Goal: Transaction & Acquisition: Purchase product/service

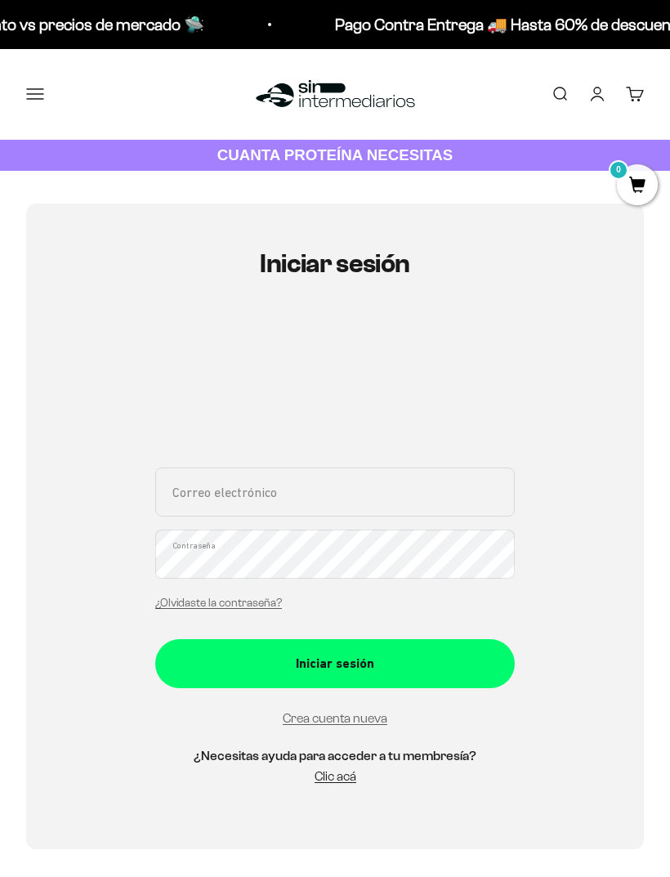
click at [432, 488] on input "Correo electrónico" at bounding box center [335, 491] width 360 height 49
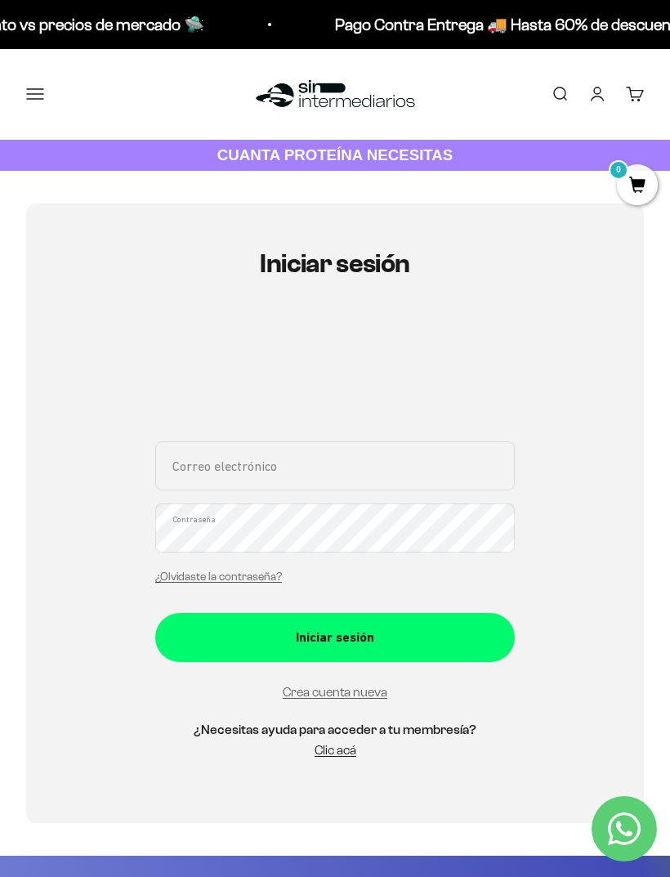
type input "[PERSON_NAME][EMAIL_ADDRESS][PERSON_NAME][DOMAIN_NAME]"
click at [244, 613] on button "Iniciar sesión" at bounding box center [335, 637] width 360 height 49
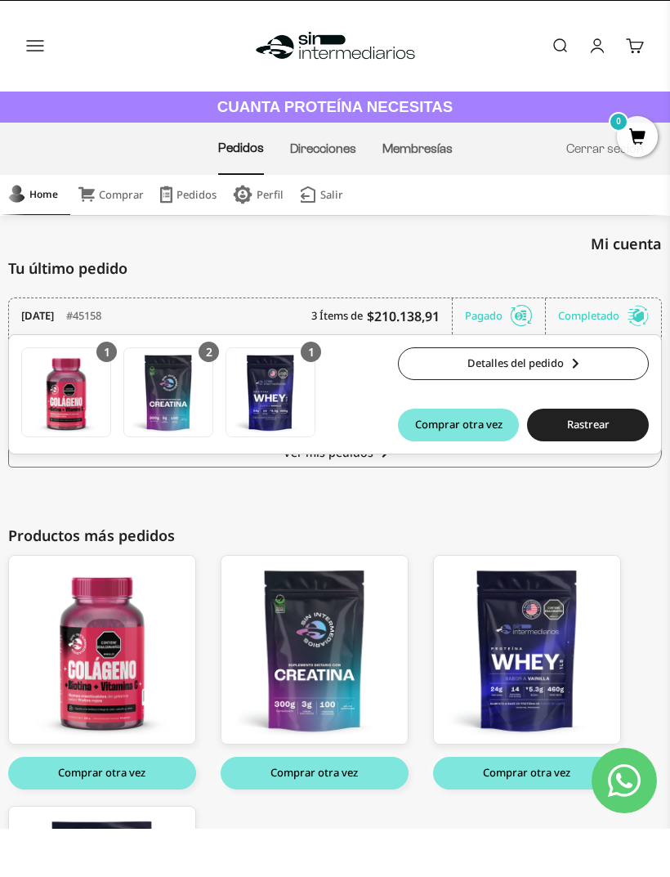
scroll to position [50, 0]
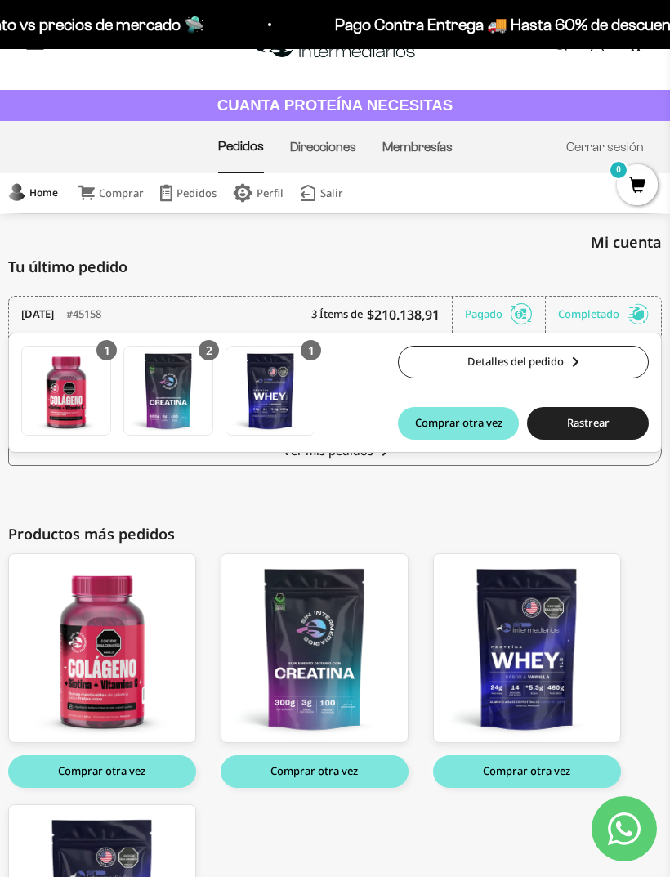
click at [604, 310] on div "Completado" at bounding box center [603, 315] width 91 height 36
click at [506, 311] on div "Pagado" at bounding box center [505, 315] width 81 height 36
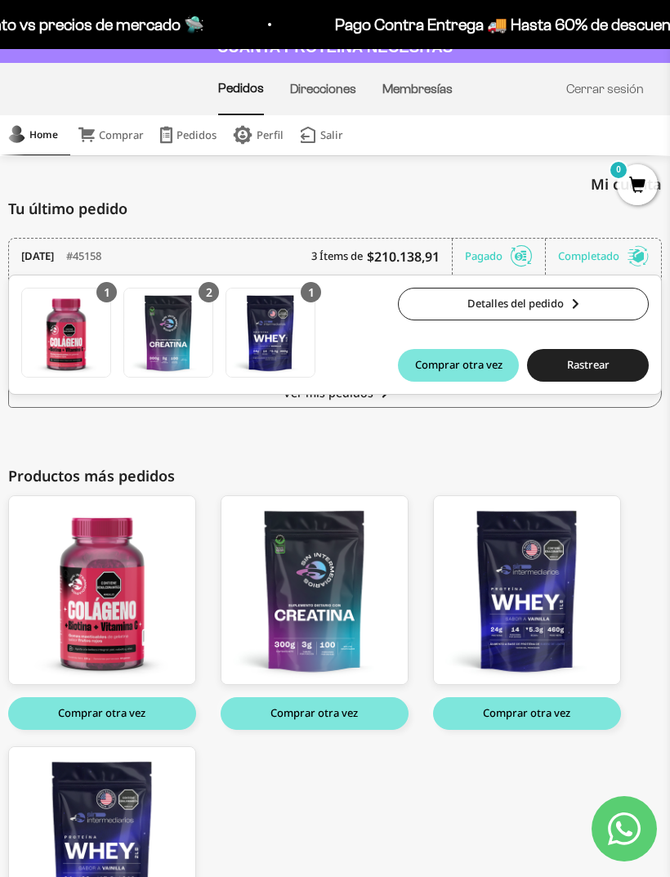
scroll to position [0, 0]
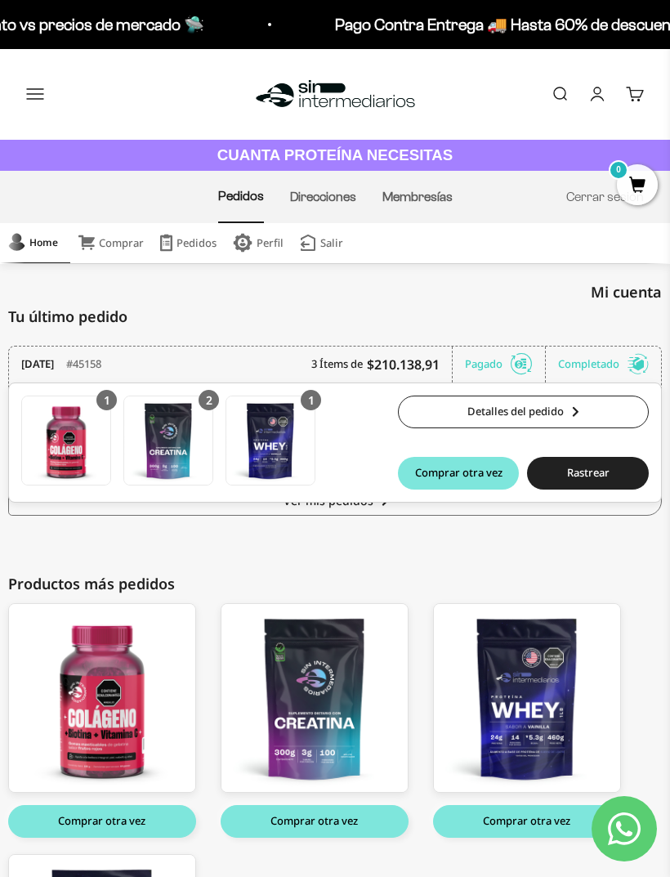
click at [114, 243] on link "Comprar" at bounding box center [111, 243] width 82 height 40
click at [34, 95] on button "Menú" at bounding box center [35, 94] width 18 height 18
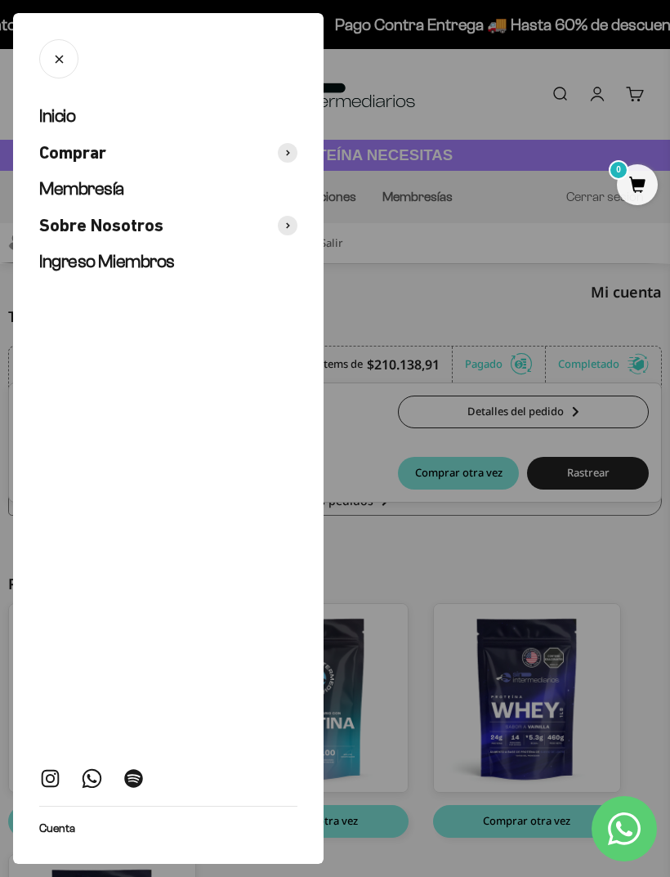
click at [56, 150] on span "Comprar" at bounding box center [72, 153] width 67 height 24
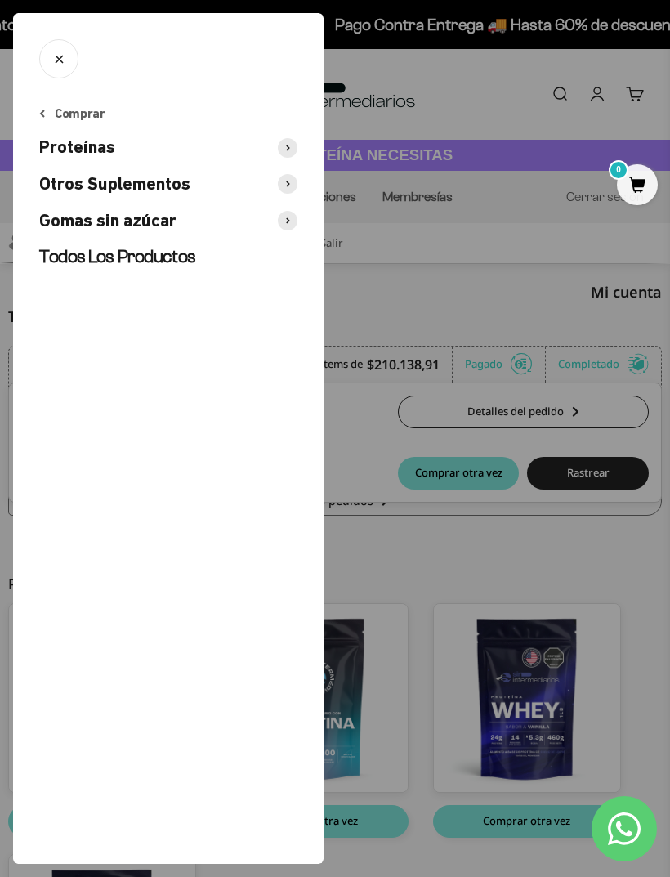
click at [60, 141] on span "Proteínas" at bounding box center [77, 148] width 76 height 24
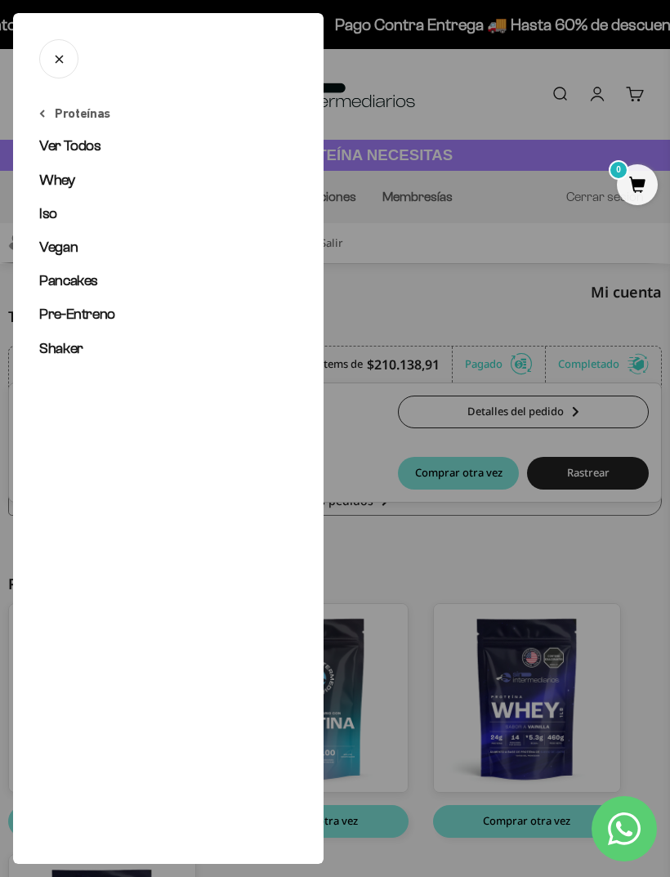
click at [65, 251] on span "Vegan" at bounding box center [58, 247] width 38 height 16
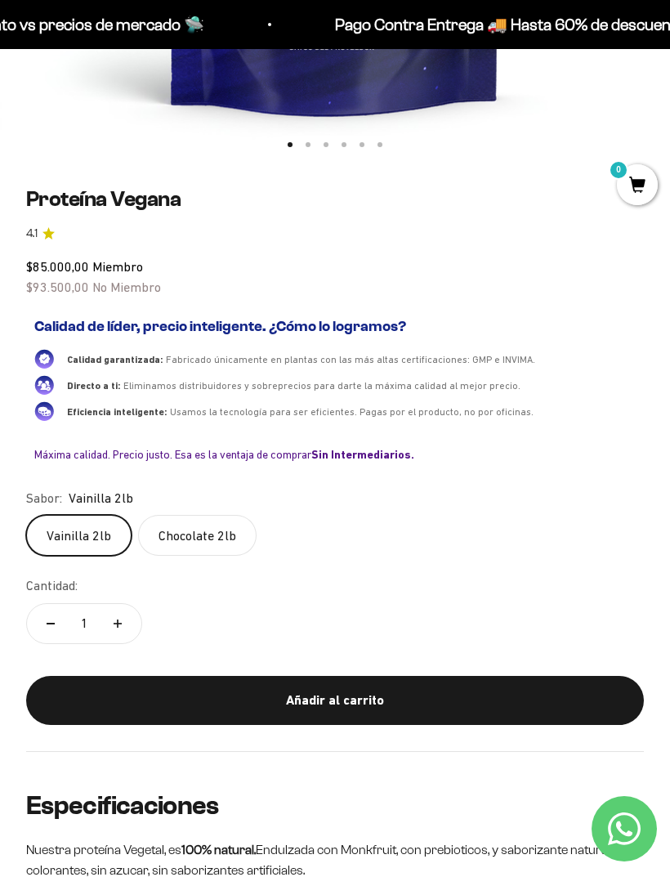
click at [175, 707] on button "Añadir al carrito" at bounding box center [335, 700] width 618 height 49
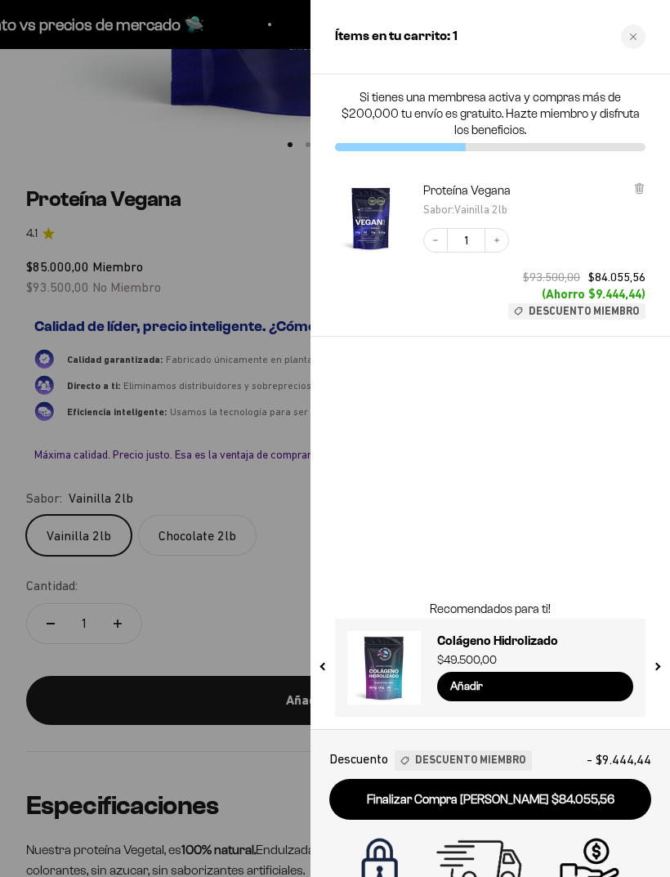
click at [637, 38] on div "Close cart" at bounding box center [633, 37] width 25 height 25
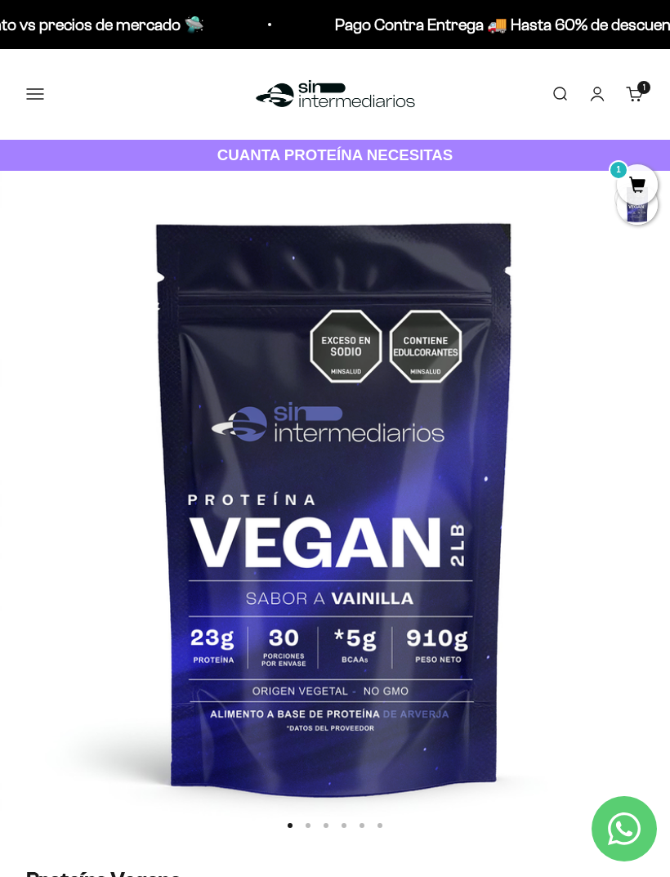
click at [38, 88] on button "Menú" at bounding box center [35, 94] width 18 height 18
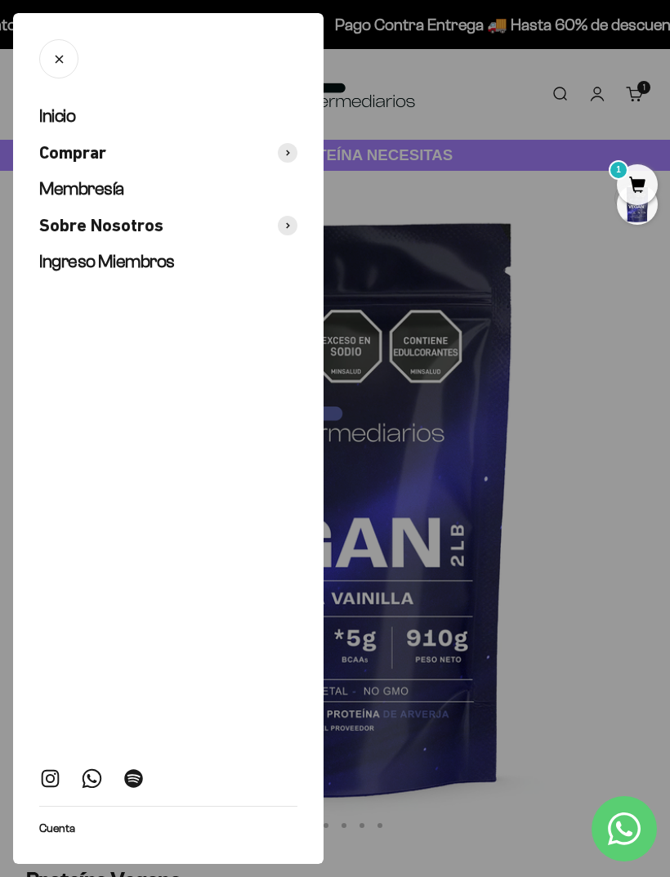
click at [67, 149] on span "Comprar" at bounding box center [72, 153] width 67 height 24
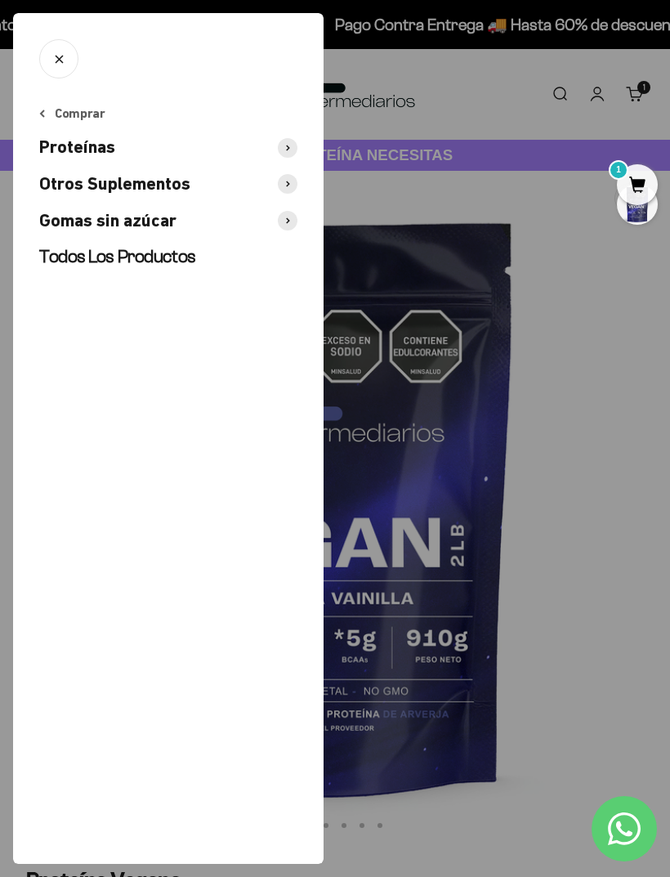
click at [58, 143] on span "Proteínas" at bounding box center [77, 148] width 76 height 24
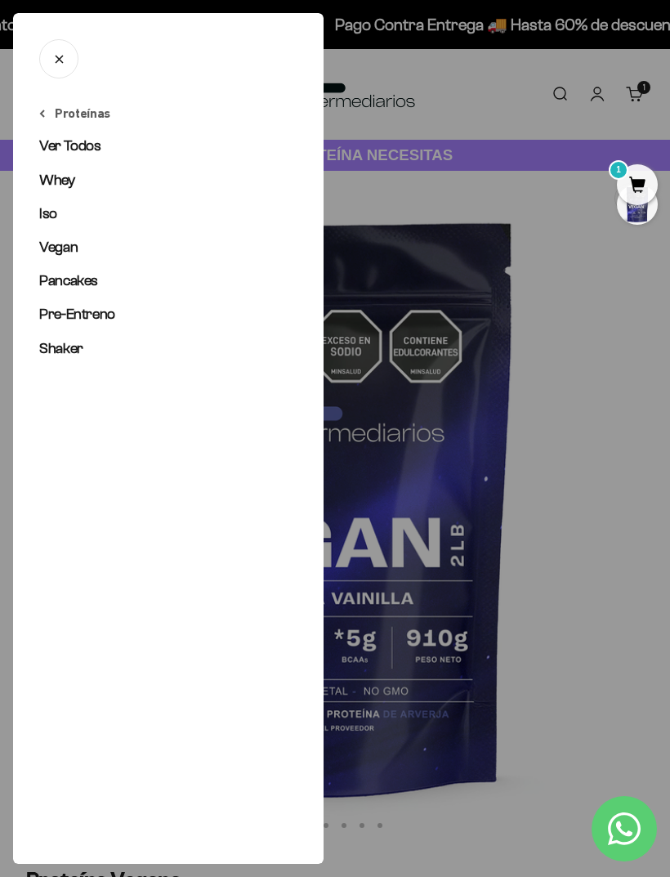
click at [50, 172] on span "Whey" at bounding box center [57, 180] width 36 height 16
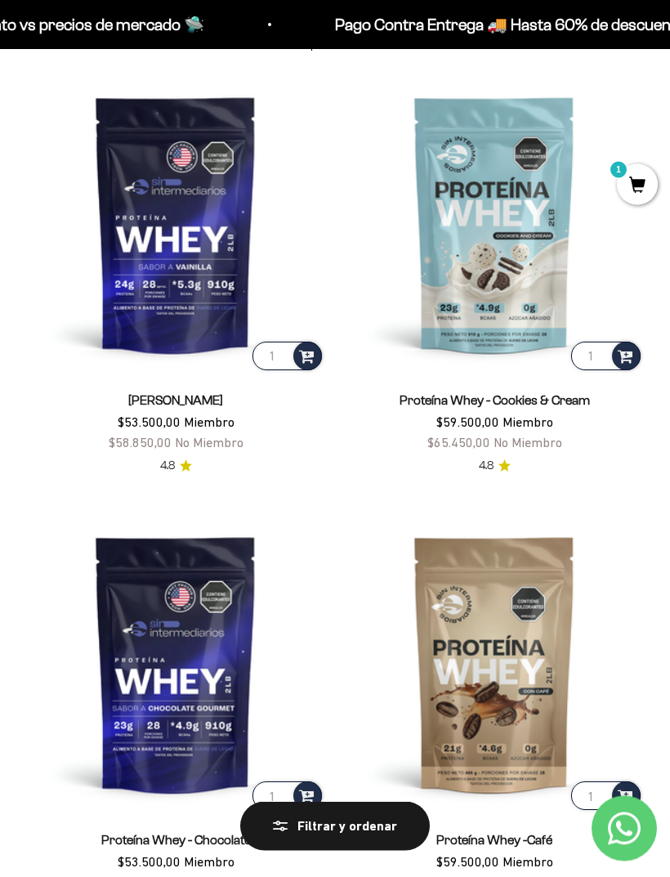
scroll to position [177, 0]
click at [306, 352] on span at bounding box center [307, 355] width 16 height 19
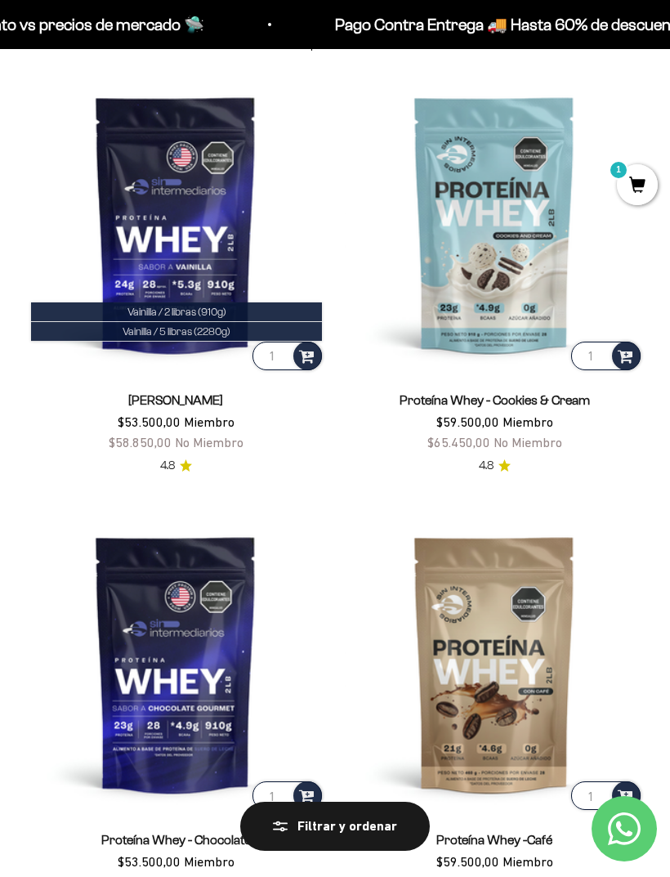
click at [66, 310] on li "Vainilla / 2 libras (910g)" at bounding box center [176, 312] width 291 height 20
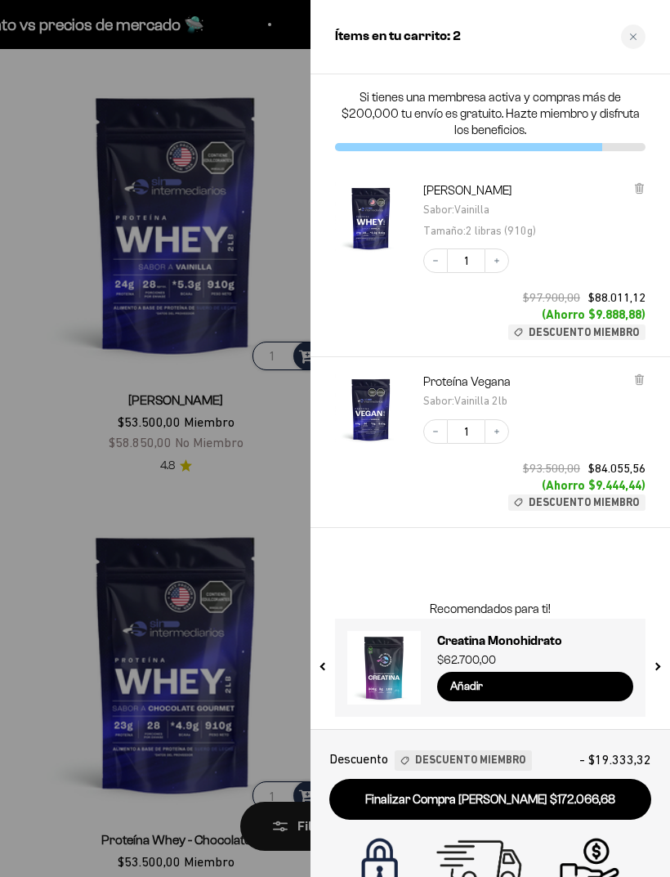
click at [635, 32] on div "Close cart" at bounding box center [633, 37] width 25 height 25
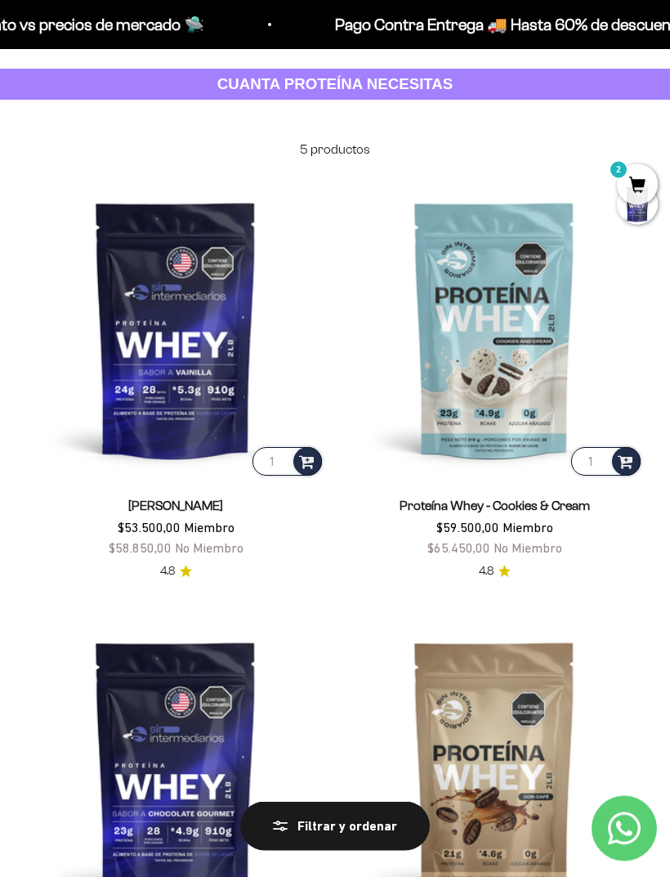
scroll to position [0, 0]
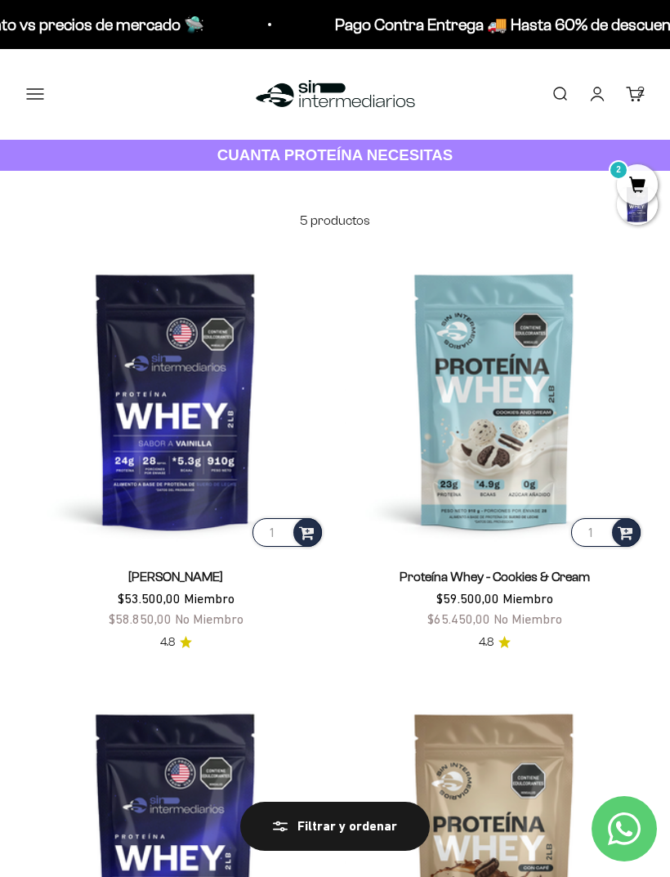
click at [28, 85] on button "Menú" at bounding box center [35, 94] width 18 height 18
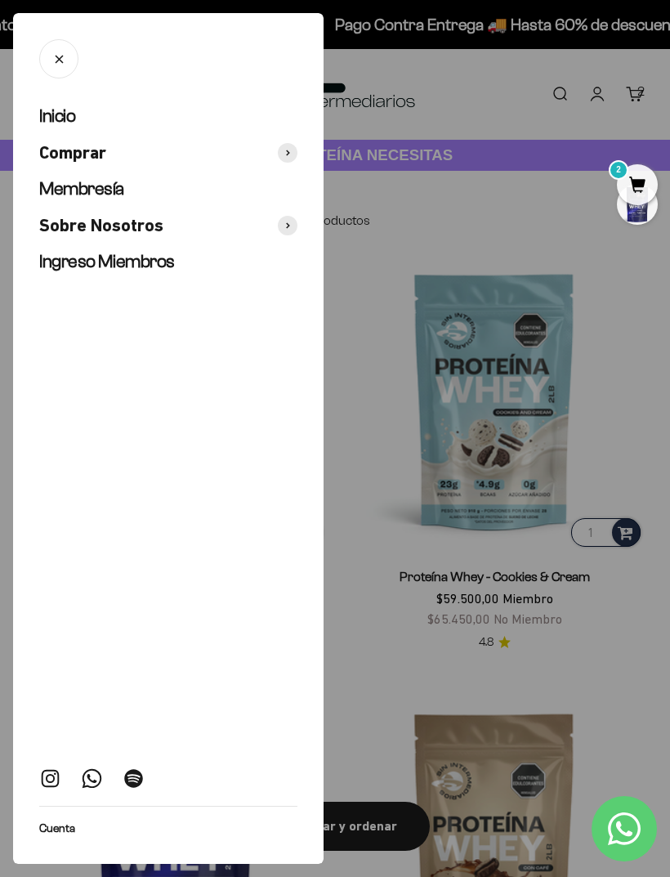
click at [55, 154] on span "Comprar" at bounding box center [72, 153] width 67 height 24
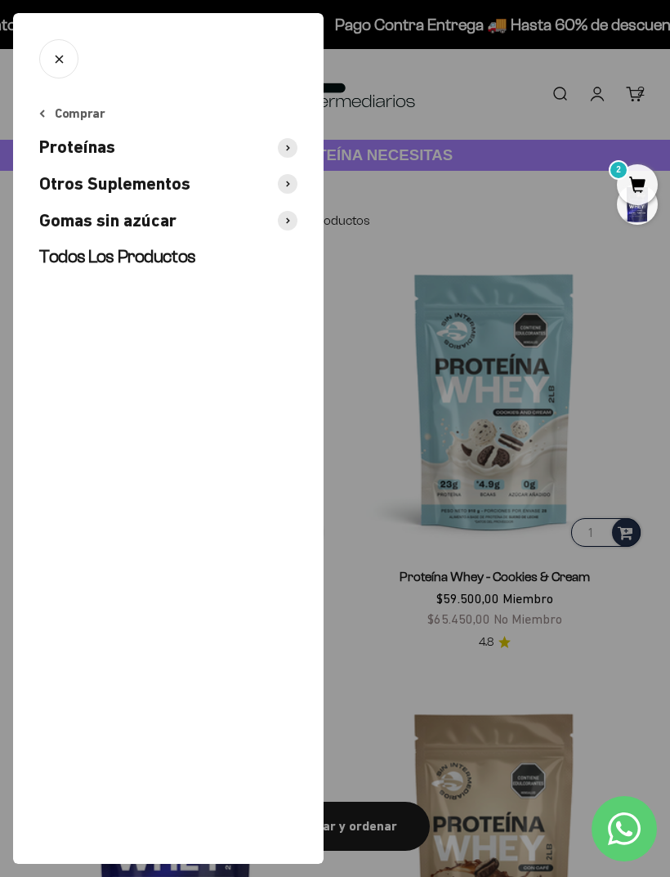
click at [514, 243] on div at bounding box center [335, 438] width 670 height 877
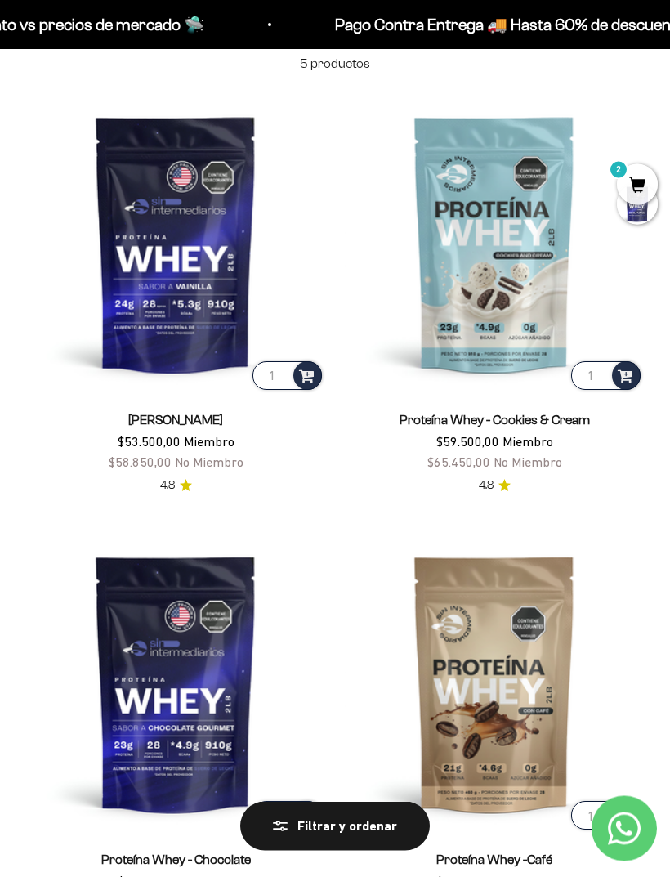
scroll to position [157, 0]
click at [628, 382] on div at bounding box center [626, 375] width 29 height 29
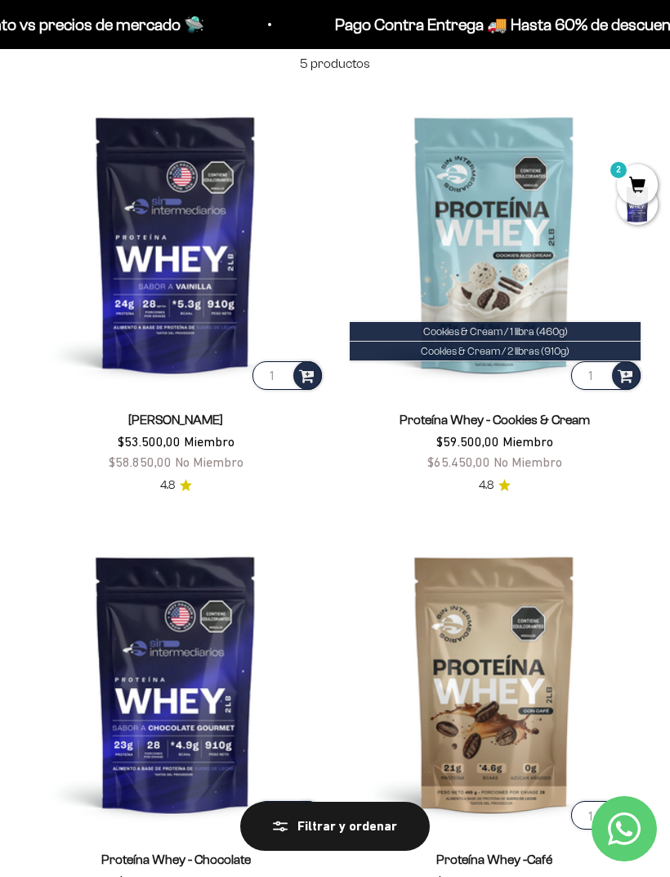
click at [580, 347] on li "Cookies & Cream / 2 libras (910g)" at bounding box center [495, 352] width 291 height 20
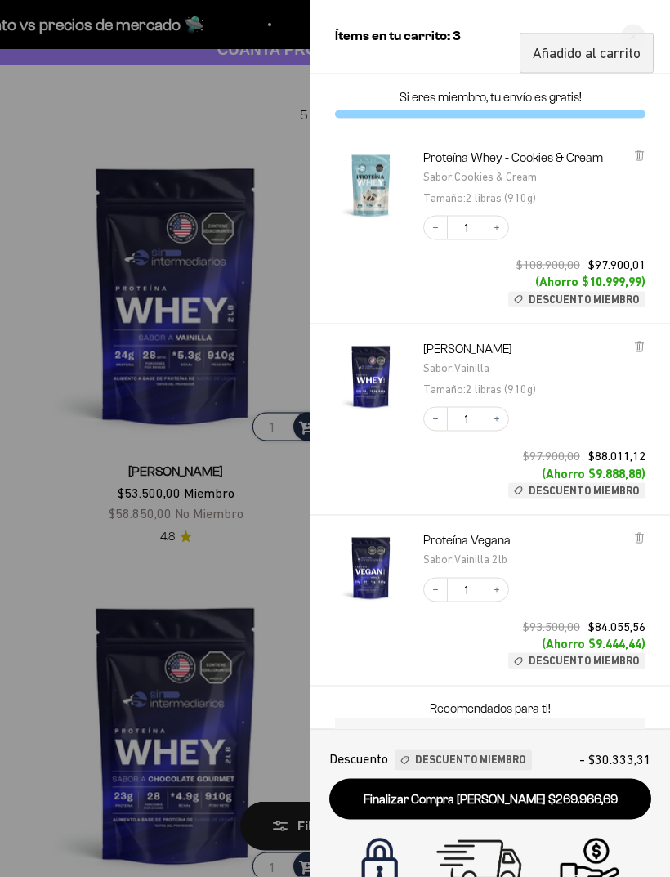
scroll to position [101, 0]
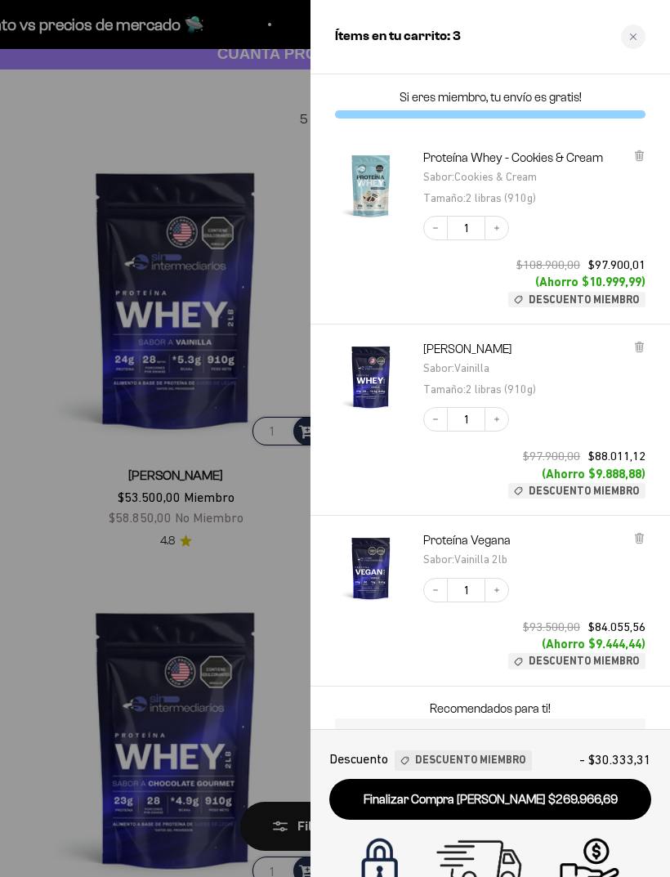
click at [640, 342] on icon at bounding box center [638, 346] width 3 height 8
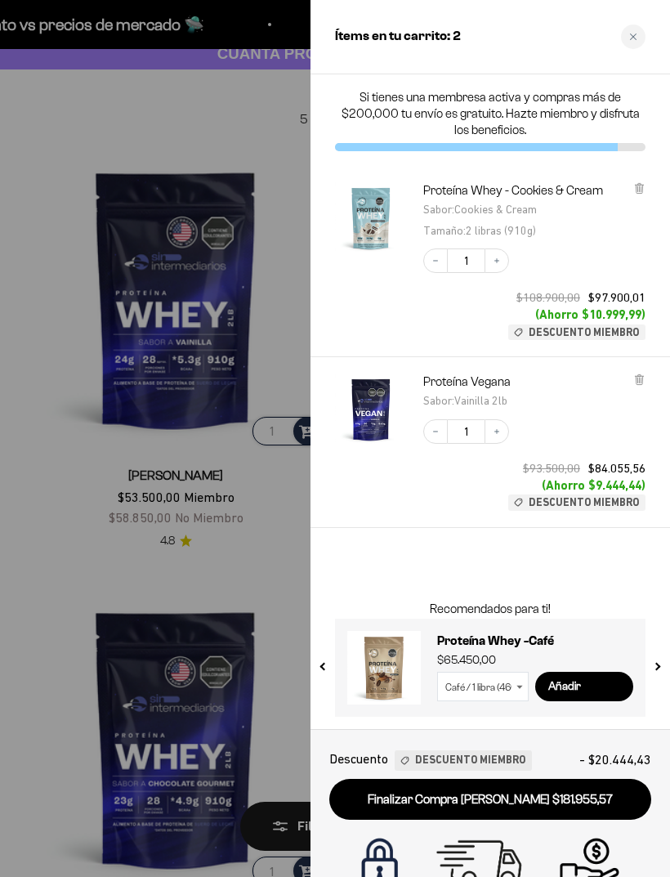
click at [74, 127] on div at bounding box center [335, 438] width 670 height 877
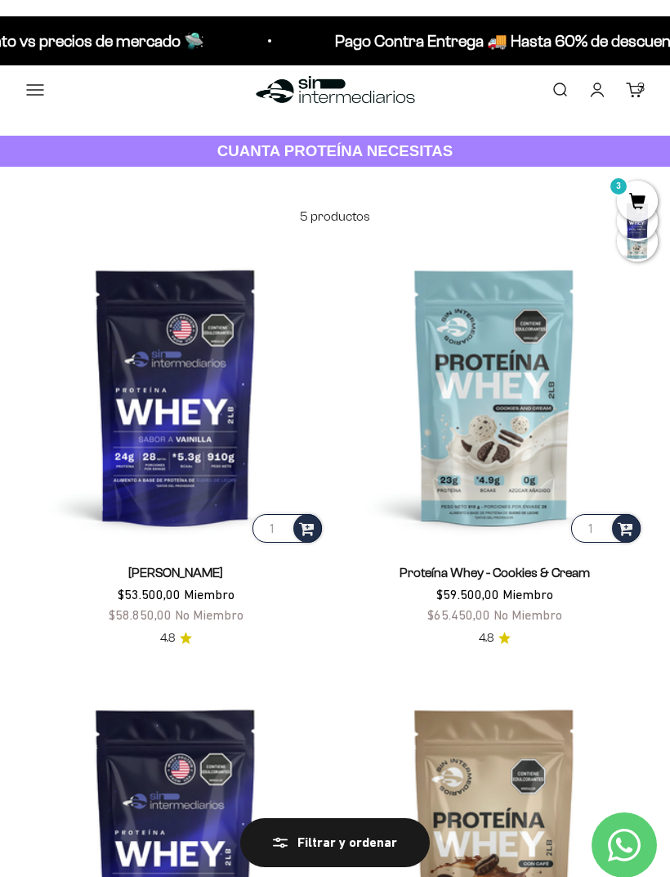
scroll to position [0, 0]
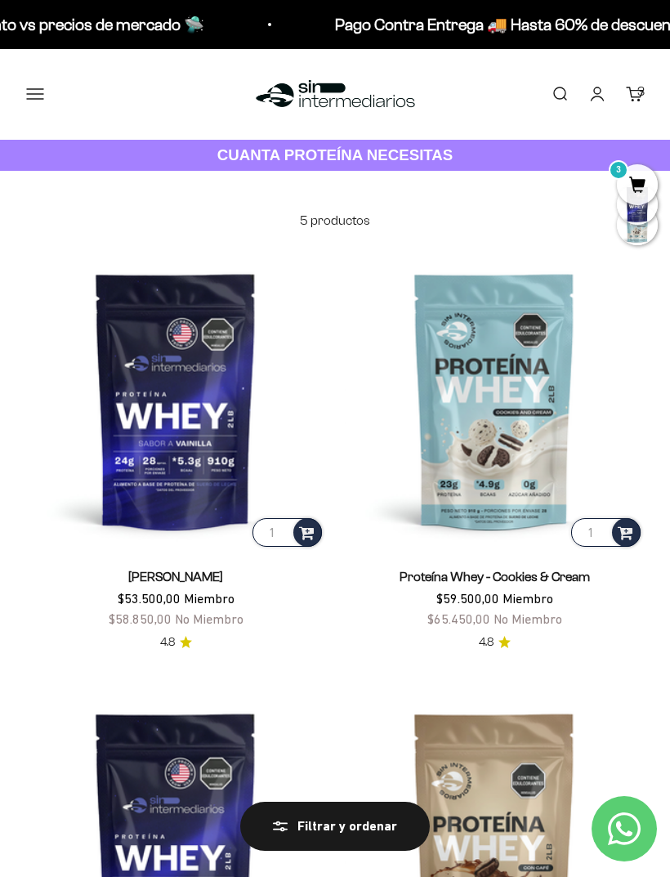
click at [29, 98] on button "Menú" at bounding box center [35, 94] width 18 height 18
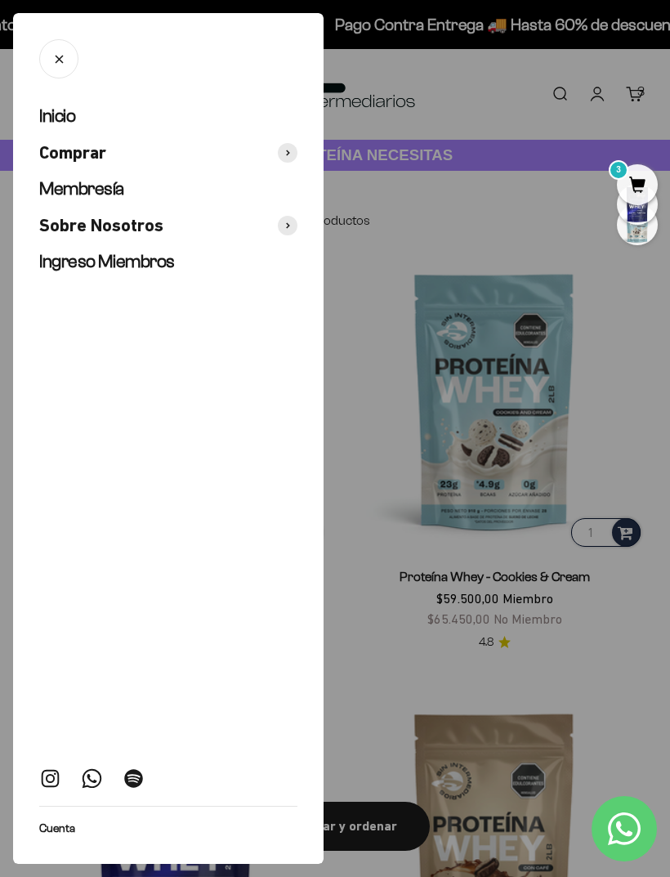
click at [64, 152] on span "Comprar" at bounding box center [72, 153] width 67 height 24
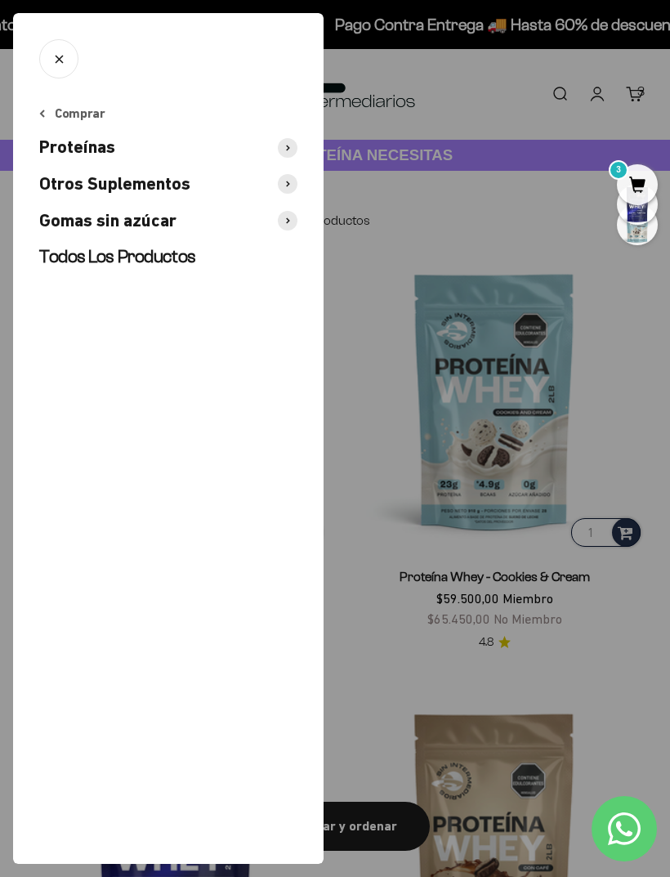
click at [59, 175] on span "Otros Suplementos" at bounding box center [114, 184] width 151 height 24
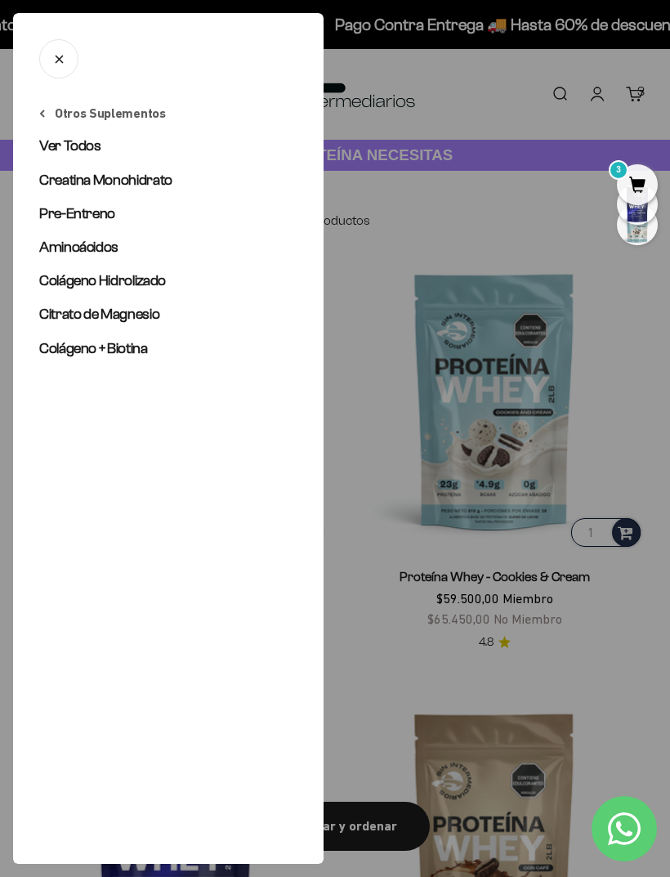
click at [78, 280] on span "Colágeno Hidrolizado" at bounding box center [102, 280] width 127 height 16
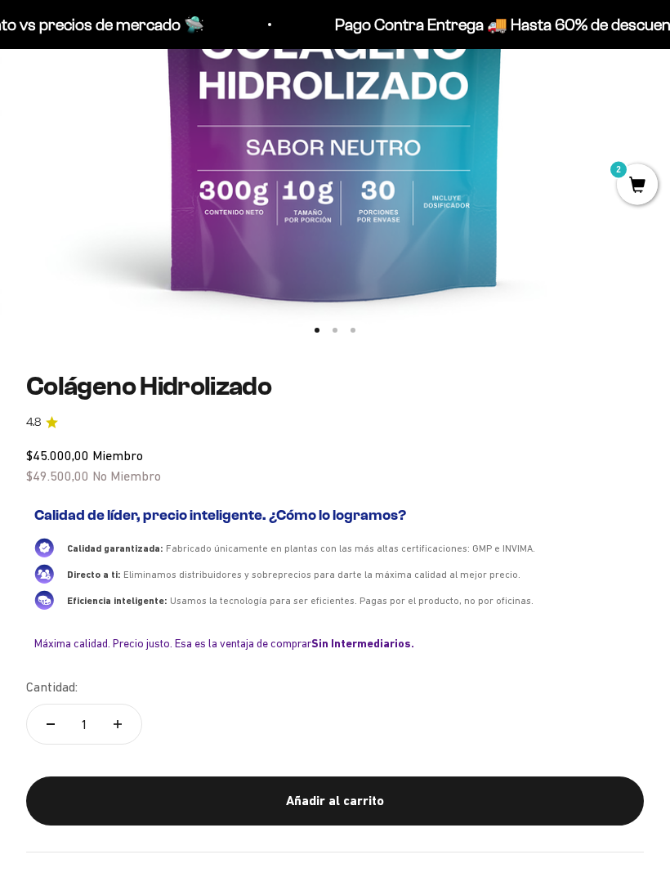
scroll to position [495, 0]
click at [387, 790] on div "Añadir al carrito" at bounding box center [335, 800] width 552 height 21
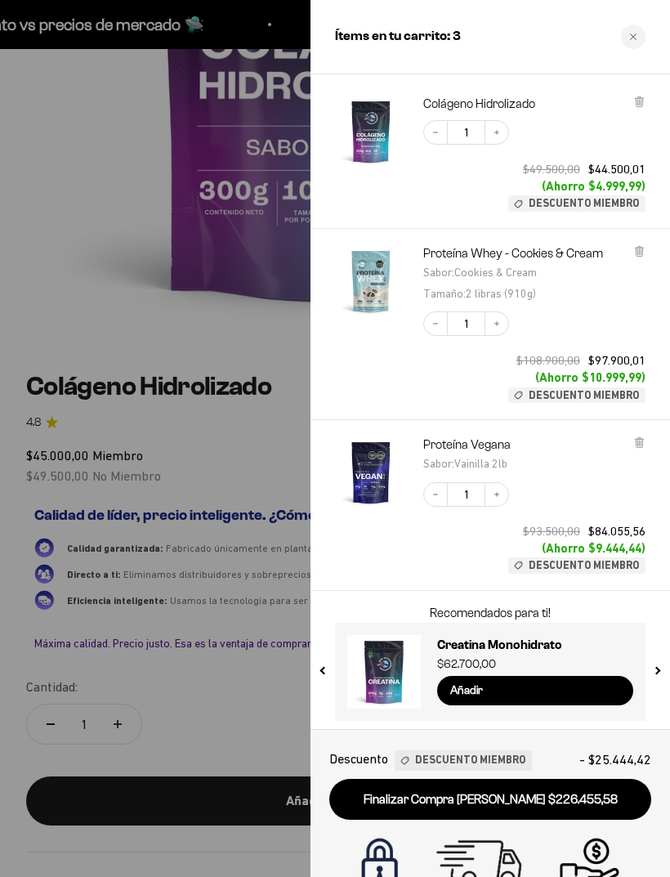
scroll to position [53, 0]
click at [539, 805] on link "Finalizar Compra [PERSON_NAME] $226.455,58" at bounding box center [490, 800] width 322 height 42
